Goal: Navigation & Orientation: Find specific page/section

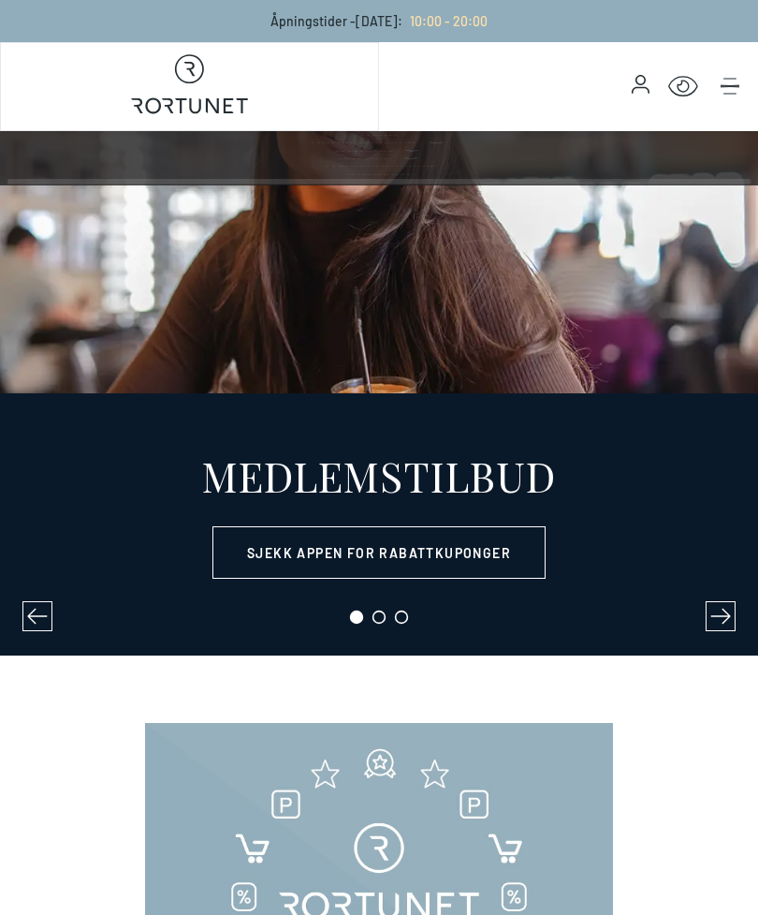
select select "NO"
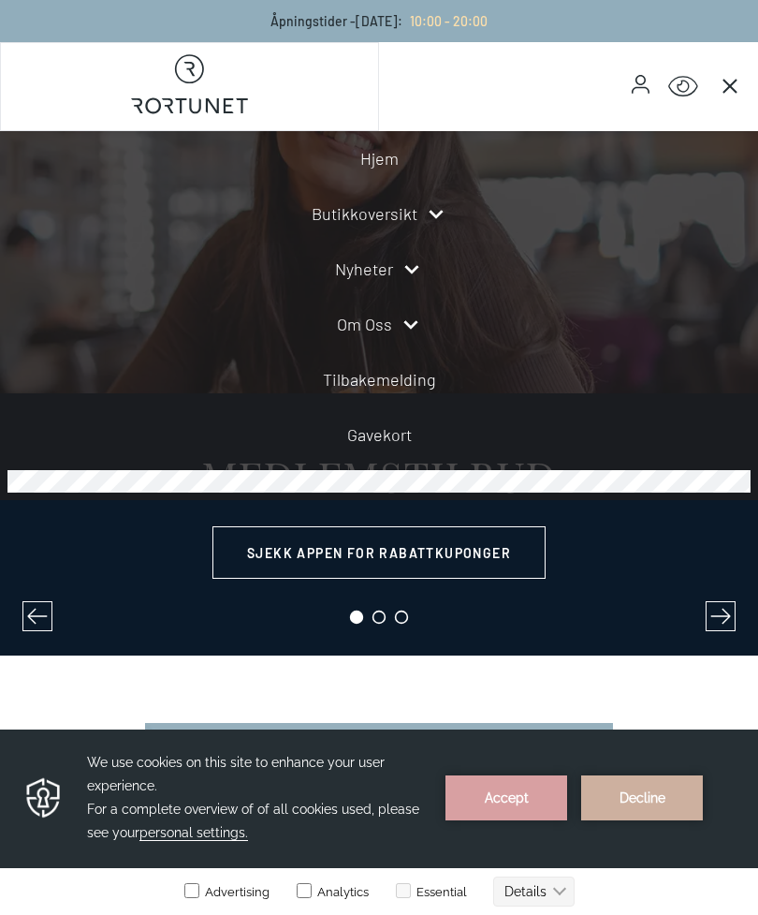
click at [407, 217] on link "Butikkoversikt" at bounding box center [365, 213] width 106 height 25
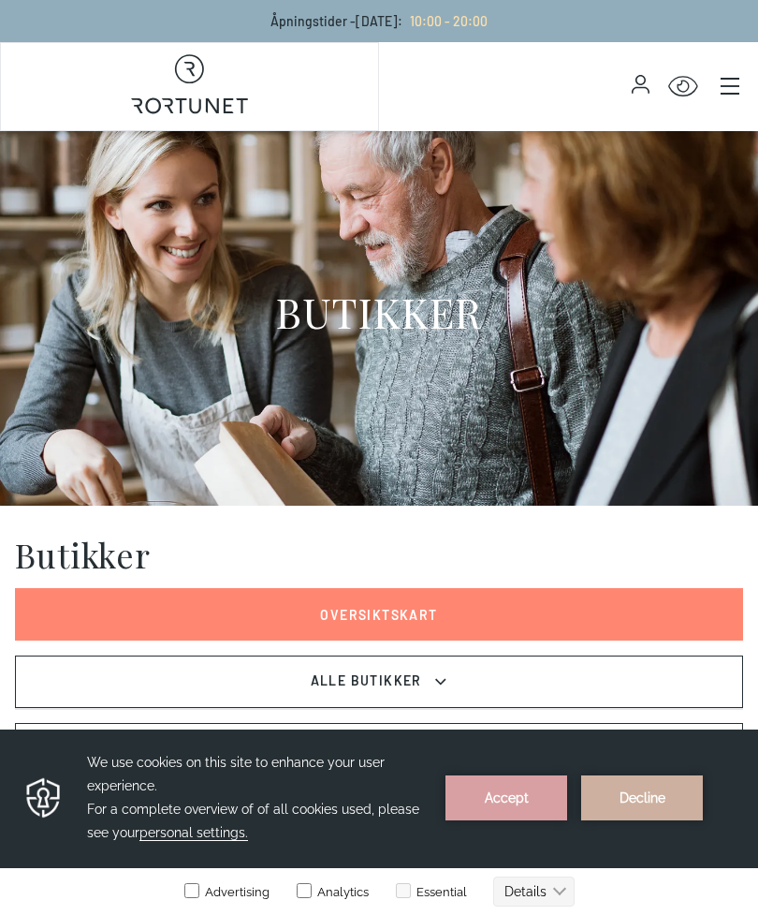
click at [726, 90] on icon "Main menu" at bounding box center [730, 86] width 19 height 19
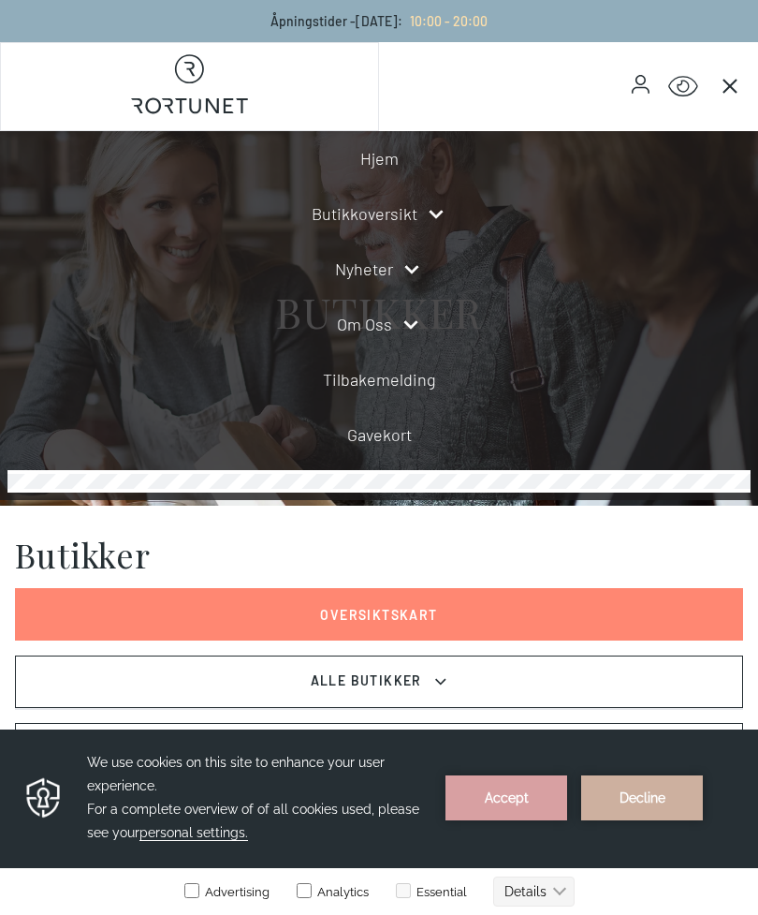
click at [434, 224] on icon at bounding box center [436, 214] width 22 height 22
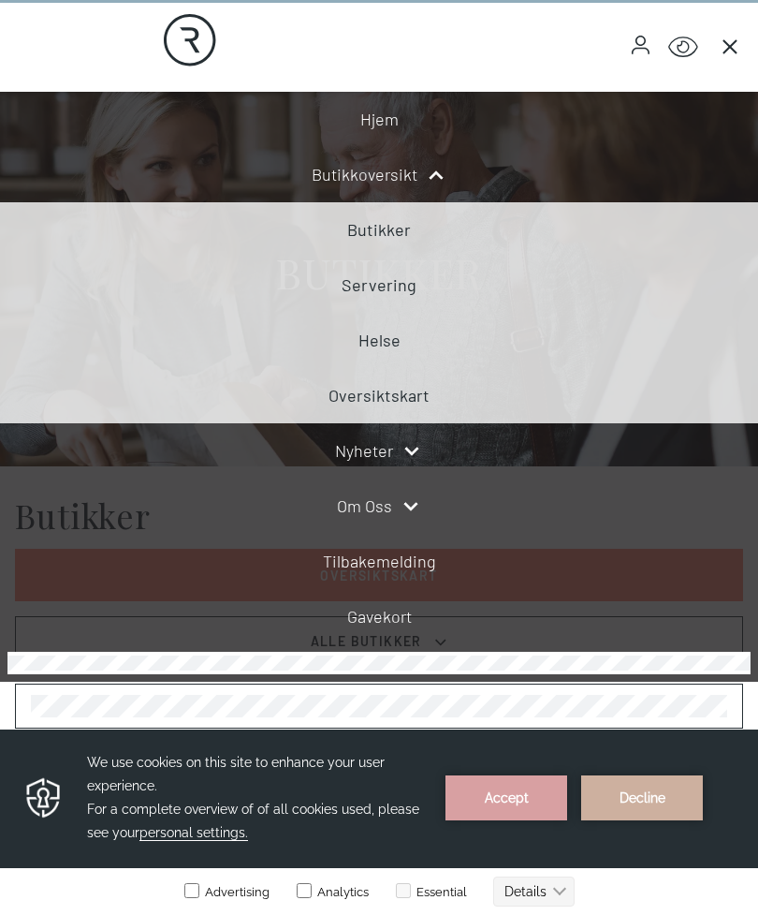
scroll to position [40, 0]
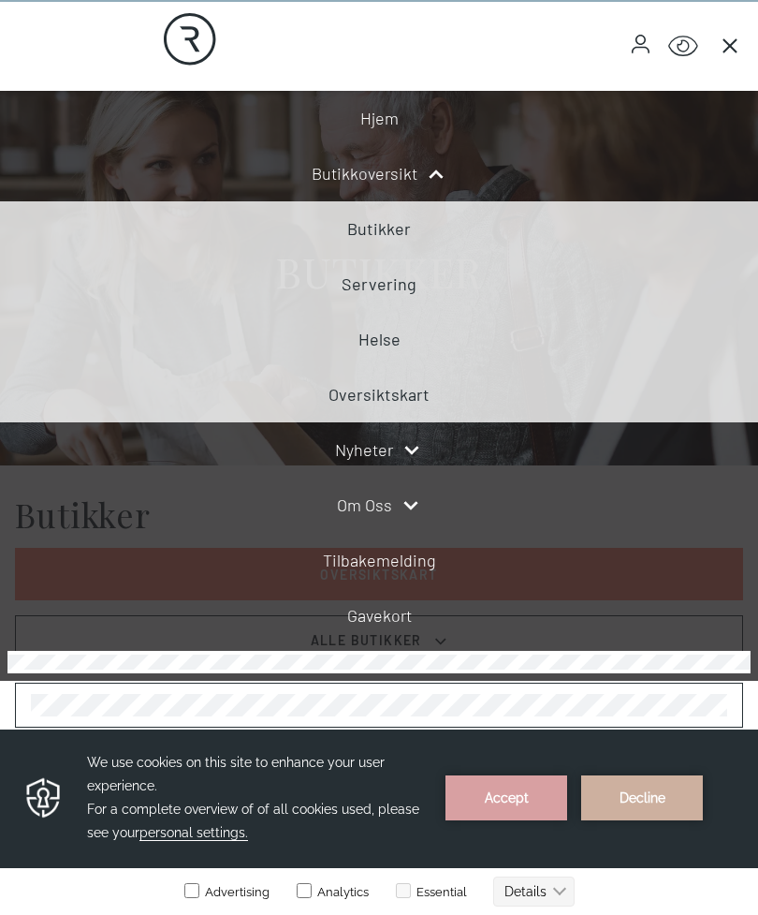
click at [401, 226] on link "Butikker" at bounding box center [379, 228] width 64 height 21
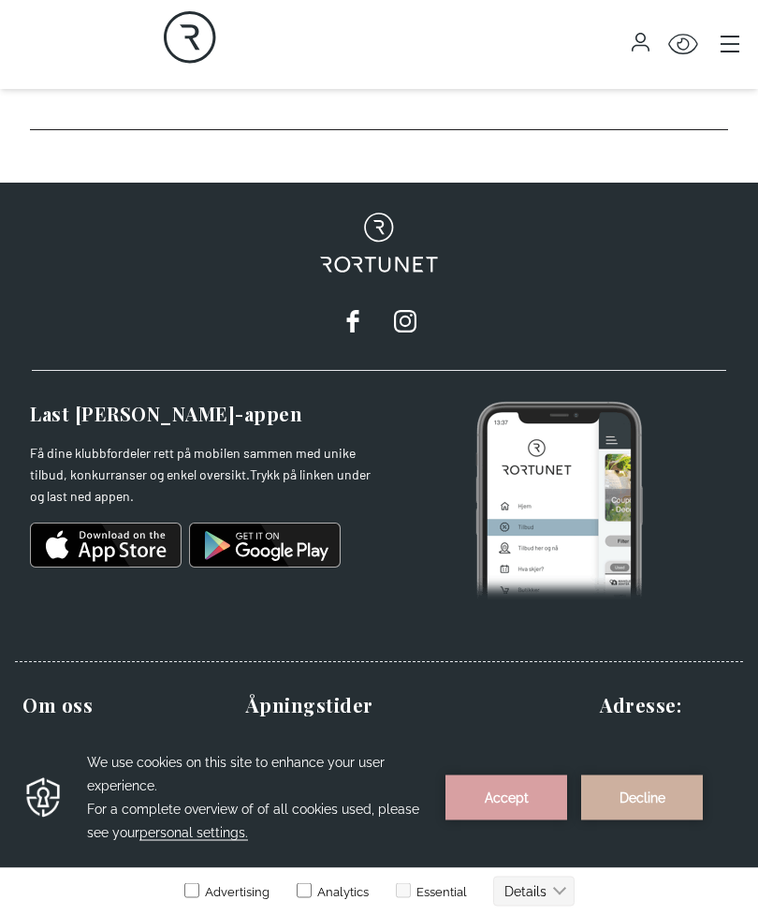
scroll to position [20696, 0]
